Goal: Transaction & Acquisition: Purchase product/service

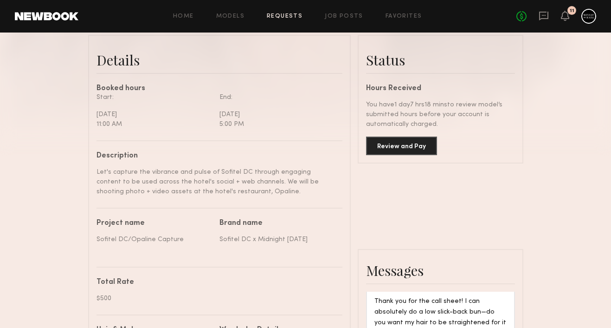
scroll to position [540, 0]
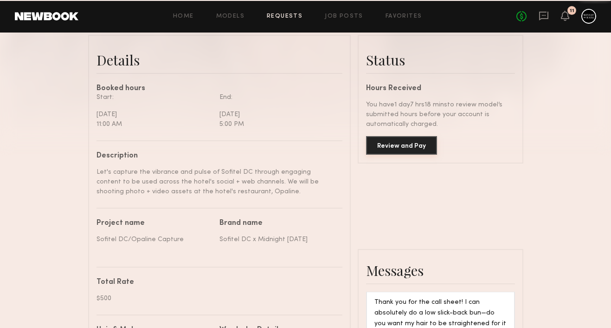
click at [424, 149] on button "Review and Pay" at bounding box center [401, 145] width 71 height 19
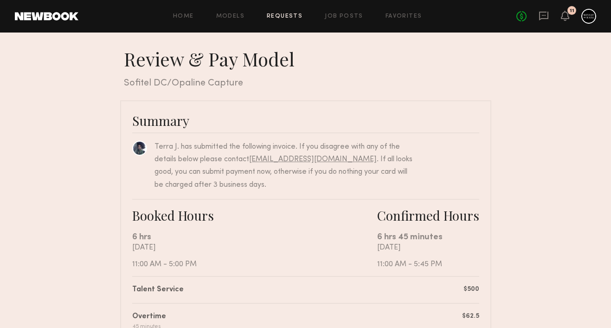
scroll to position [301, 0]
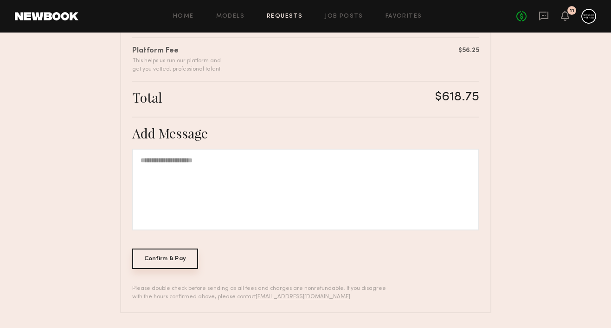
click at [169, 259] on div "Confirm & Pay" at bounding box center [165, 258] width 66 height 20
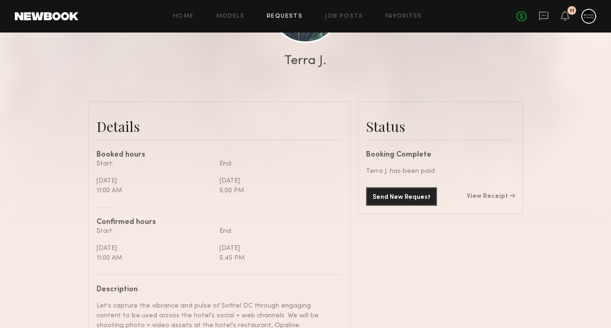
scroll to position [163, 0]
click at [565, 16] on icon at bounding box center [564, 15] width 7 height 6
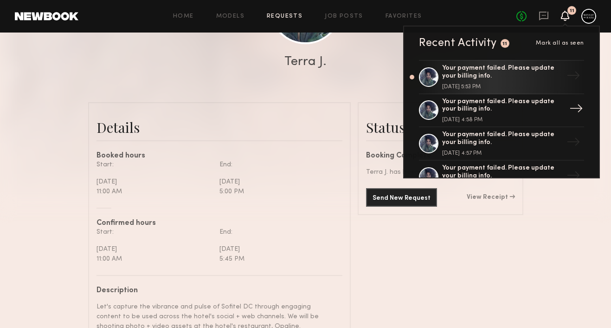
scroll to position [130, 0]
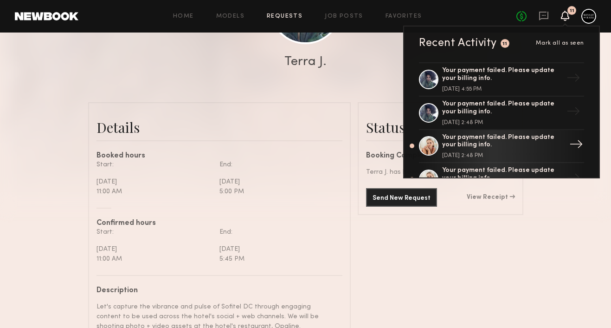
click at [488, 143] on div "Your payment failed. Please update your billing info." at bounding box center [502, 142] width 121 height 16
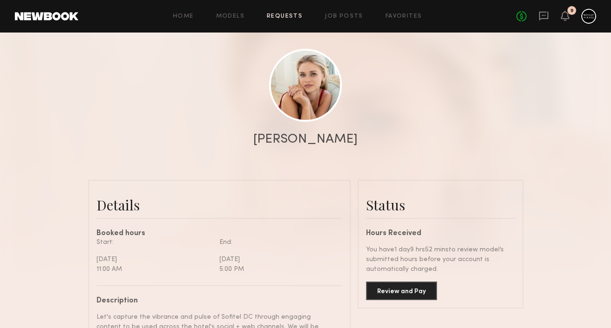
scroll to position [279, 0]
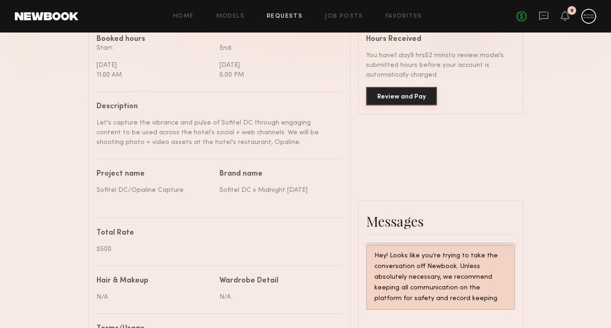
click at [399, 100] on button "Review and Pay" at bounding box center [401, 96] width 71 height 19
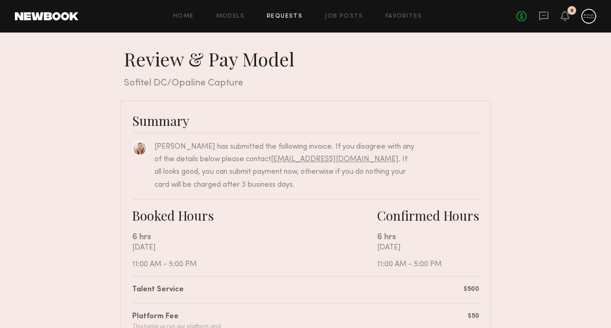
scroll to position [265, 0]
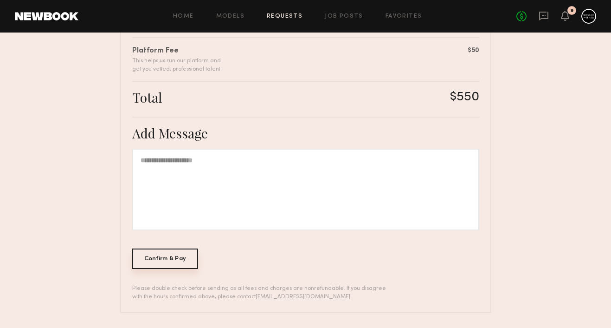
click at [167, 255] on div "Confirm & Pay" at bounding box center [165, 258] width 66 height 20
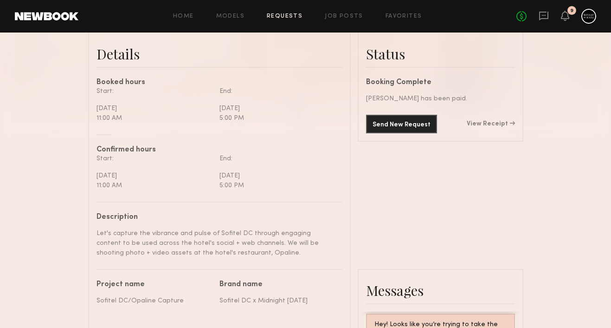
scroll to position [273, 0]
